Goal: Check status: Check status

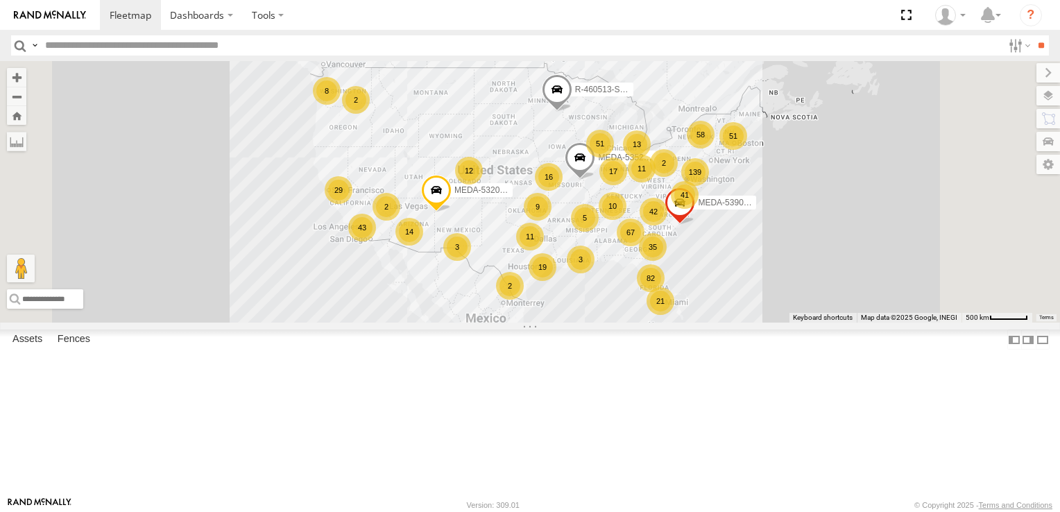
click at [387, 46] on input "text" at bounding box center [521, 45] width 963 height 20
type input "******"
click at [1033, 35] on input "**" at bounding box center [1041, 45] width 16 height 20
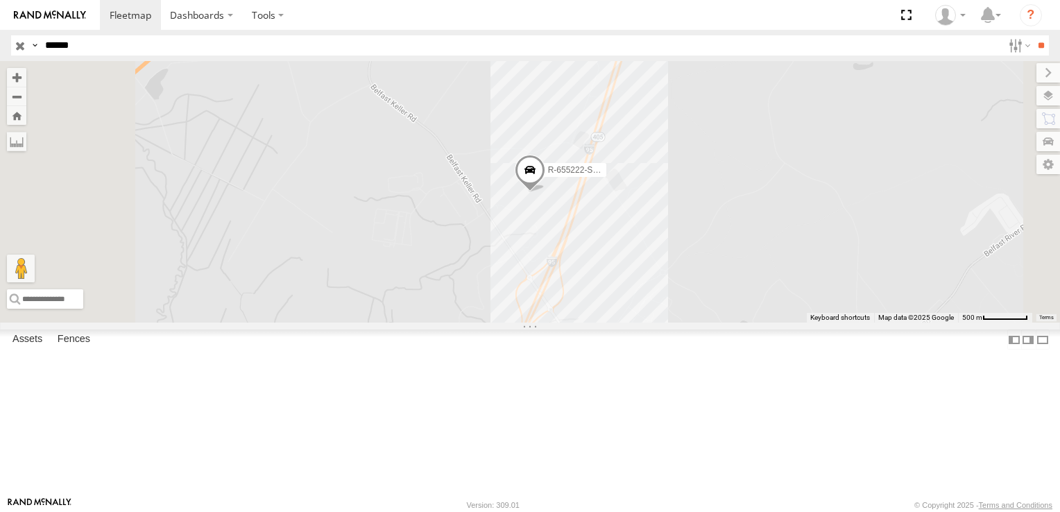
click at [0, 0] on div "R-655222-Swing" at bounding box center [0, 0] width 0 height 0
